Goal: Check status

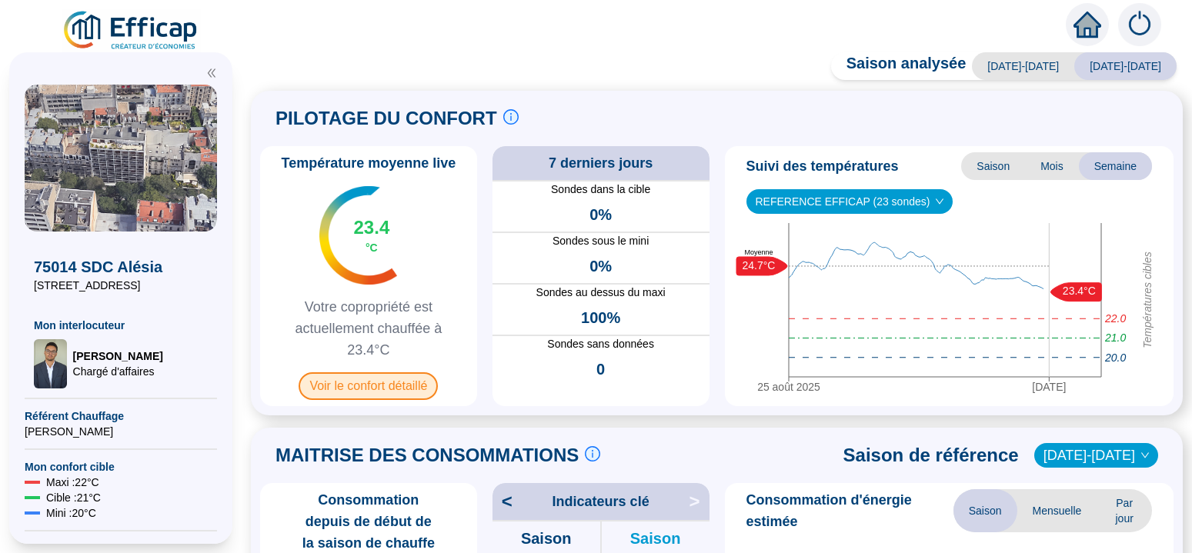
click at [381, 382] on span "Voir le confort détaillé" at bounding box center [368, 386] width 139 height 28
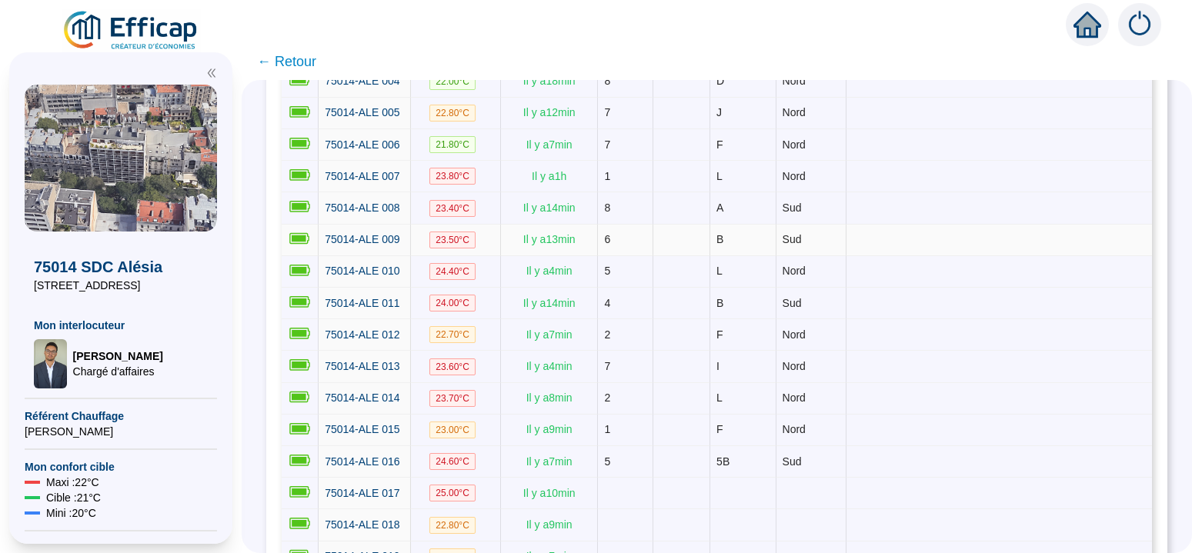
scroll to position [97, 0]
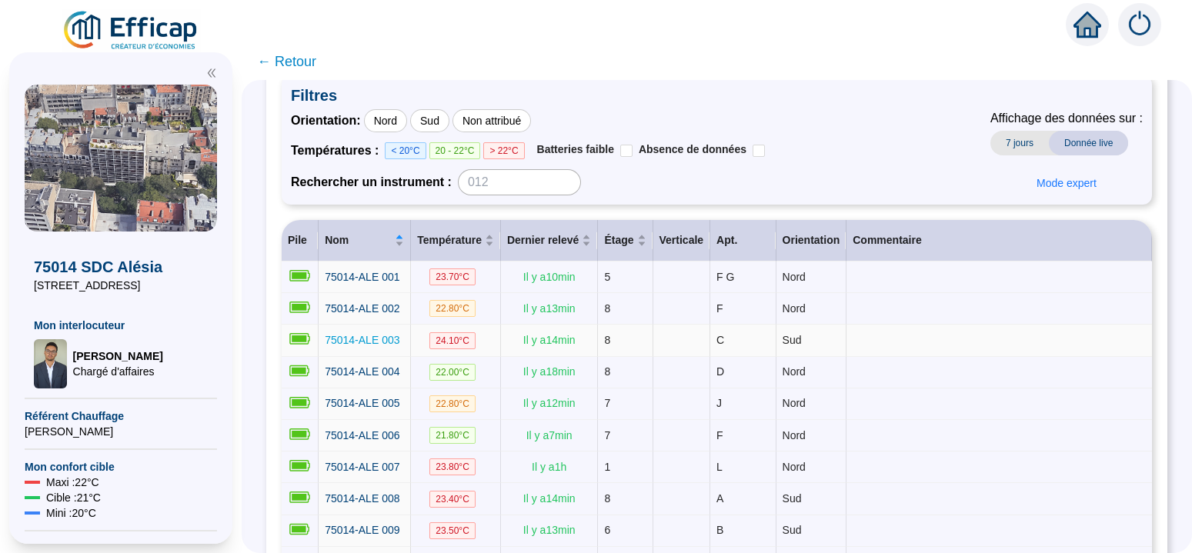
click at [399, 339] on span "75014-ALE 003" at bounding box center [362, 340] width 75 height 12
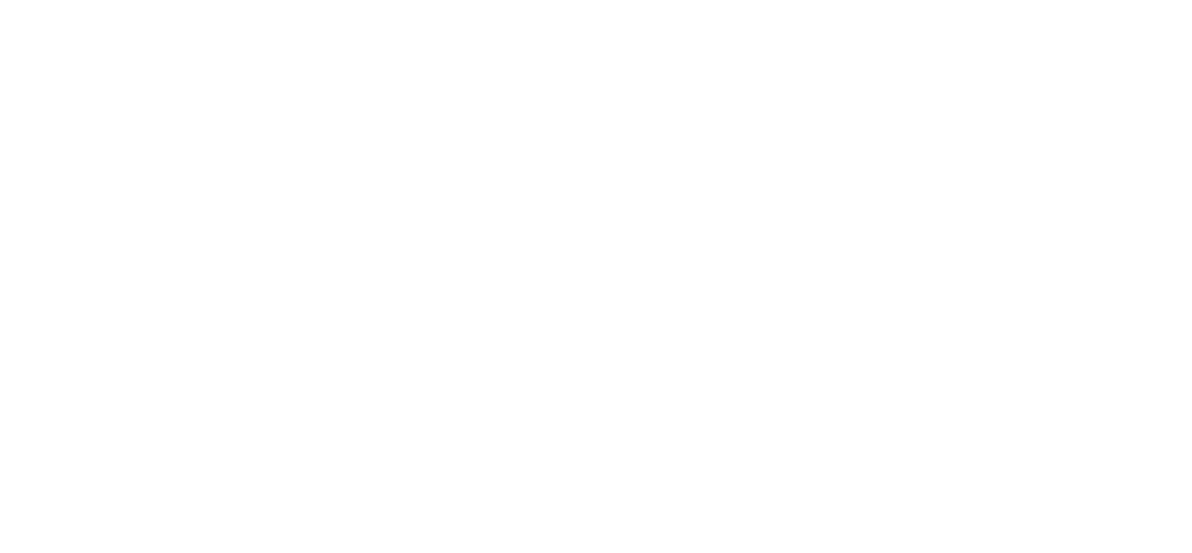
click at [407, 339] on div at bounding box center [596, 276] width 1192 height 553
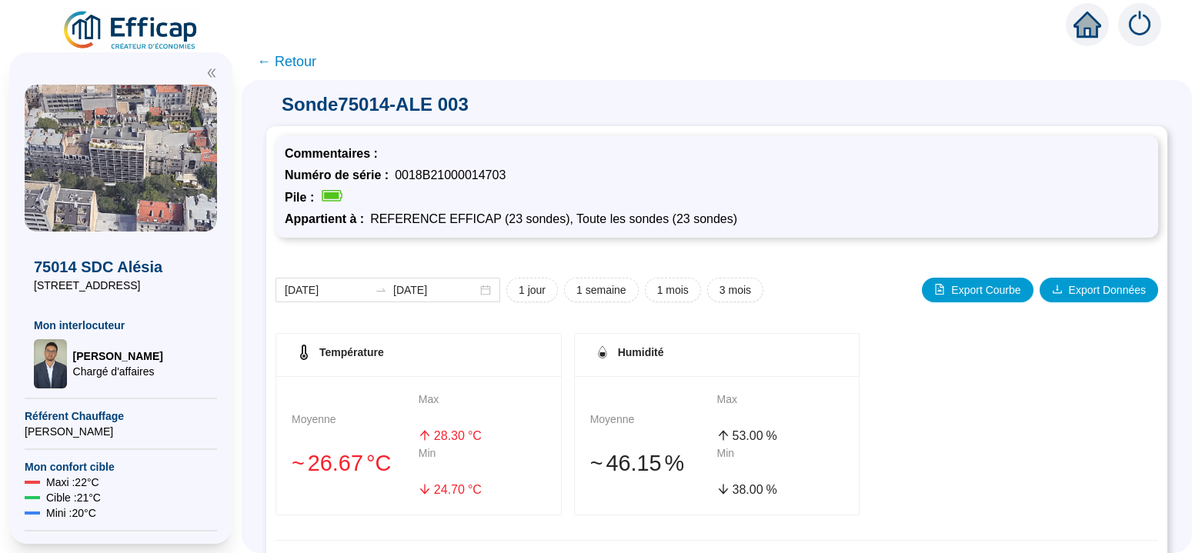
scroll to position [97, 0]
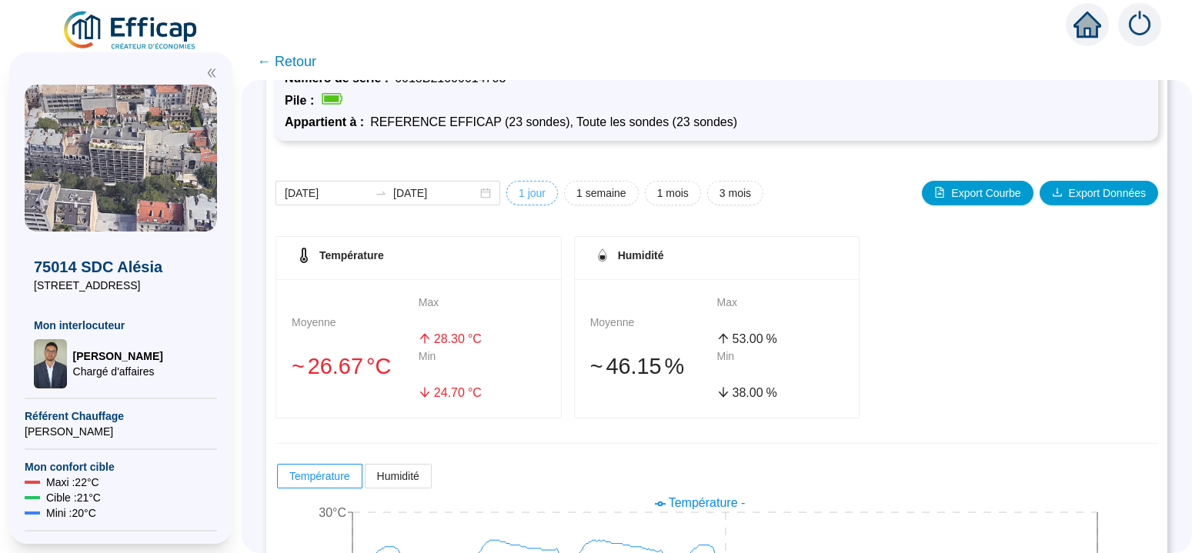
click at [532, 188] on span "1 jour" at bounding box center [532, 193] width 27 height 16
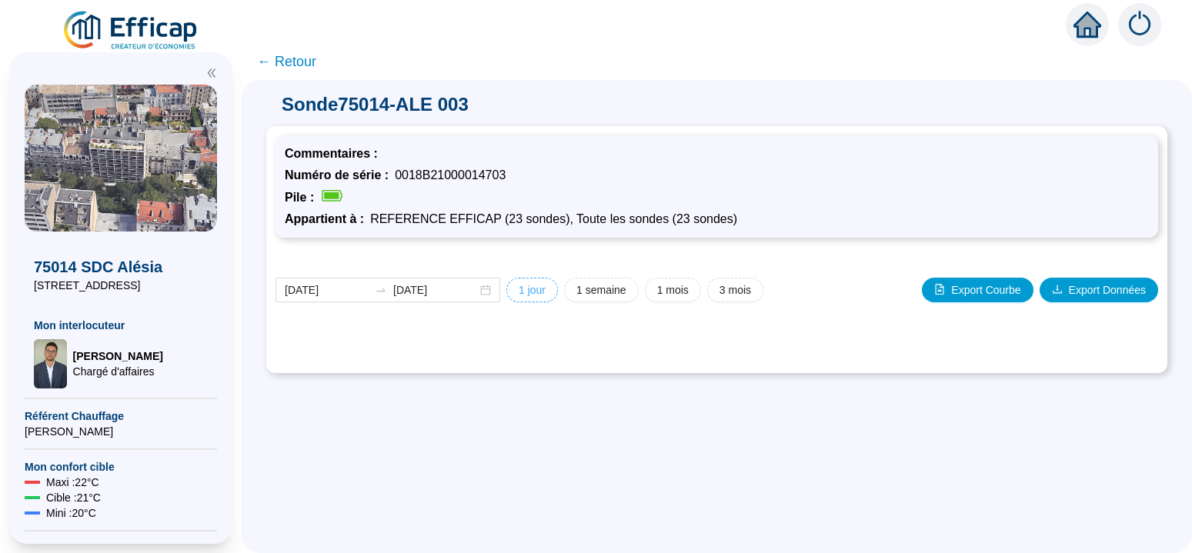
scroll to position [0, 0]
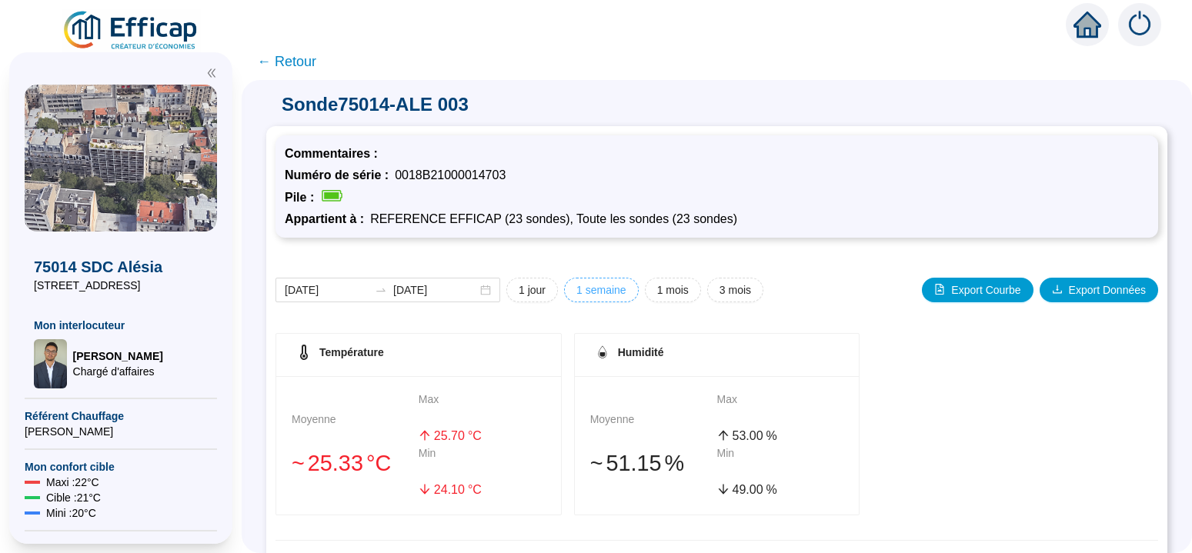
click at [546, 293] on span "1 semaine" at bounding box center [532, 290] width 27 height 16
click at [546, 290] on span "1 mois" at bounding box center [532, 290] width 27 height 16
click at [546, 289] on span "3 mois" at bounding box center [532, 290] width 27 height 16
type input "[DATE]"
